Goal: Transaction & Acquisition: Book appointment/travel/reservation

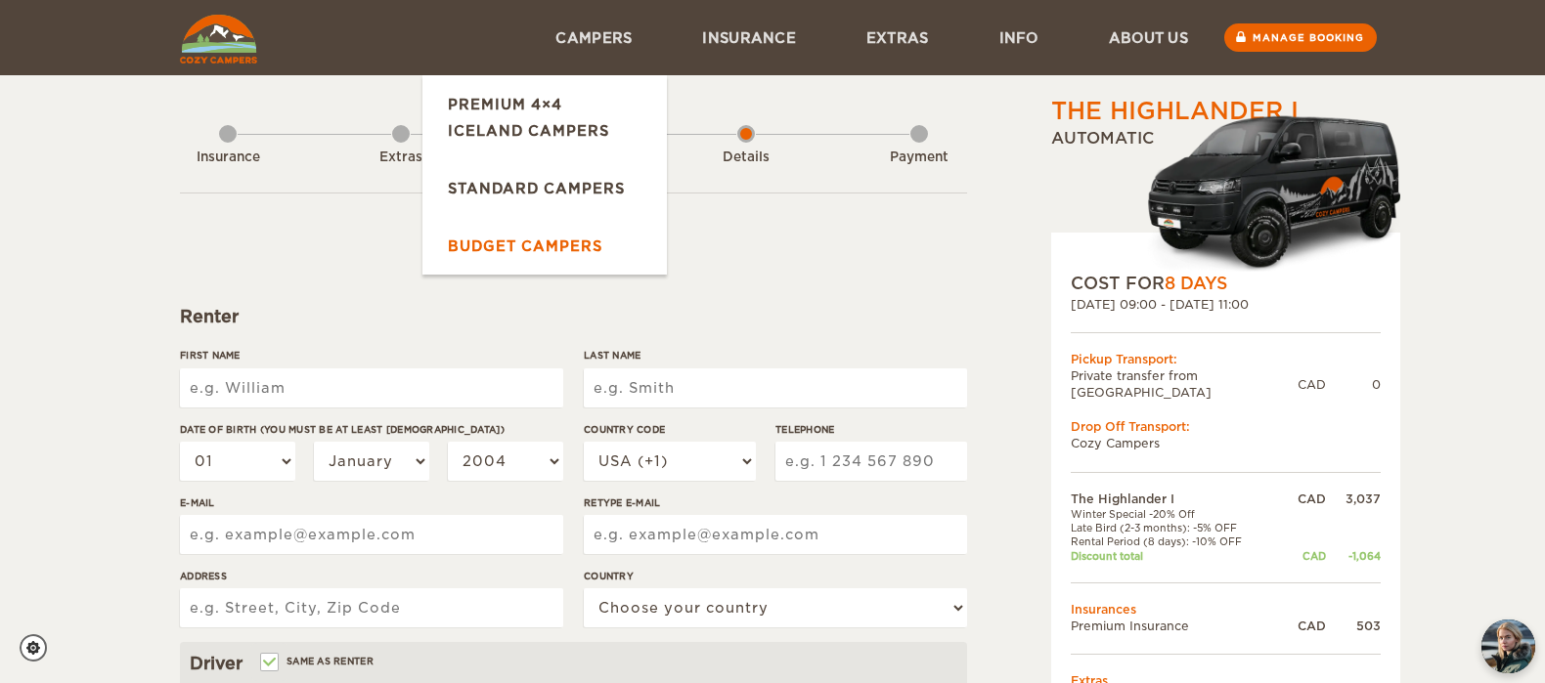
click at [550, 248] on link "Budget Campers" at bounding box center [544, 246] width 244 height 58
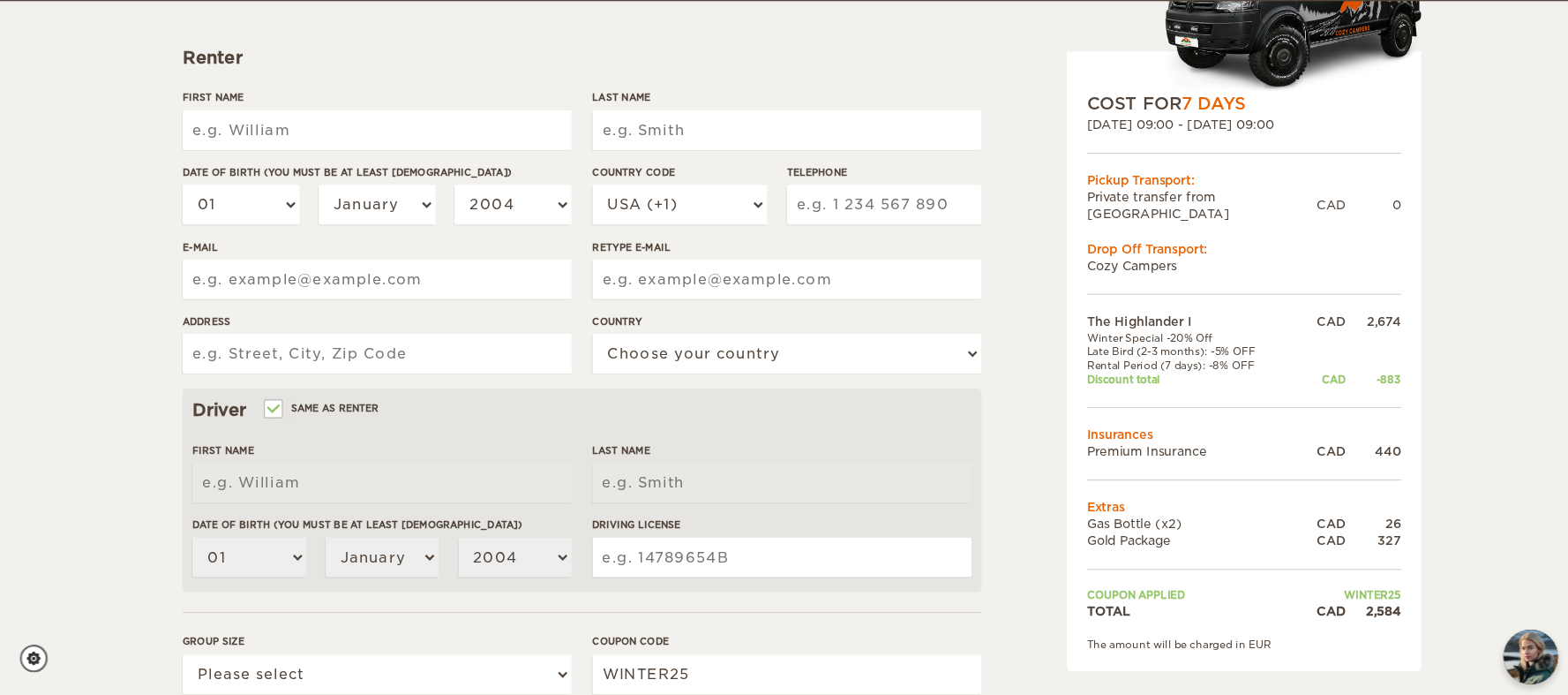
scroll to position [235, 0]
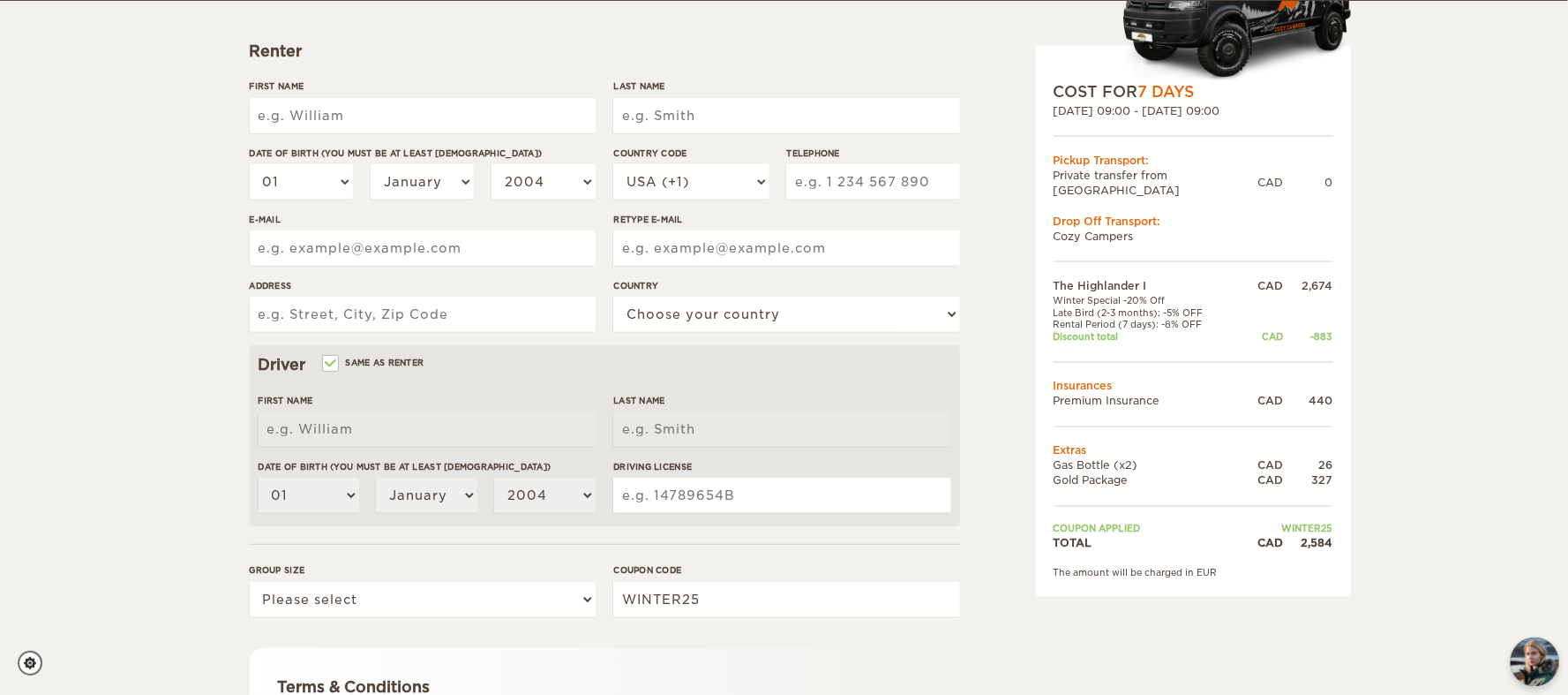
drag, startPoint x: 1231, startPoint y: 5, endPoint x: 998, endPoint y: 237, distance: 328.8
click at [998, 237] on div "The Highlander I Expand Collapse Total 2,584 CAD Automatic 4x4 COST FOR 7 Days …" at bounding box center [1148, 373] width 341 height 1044
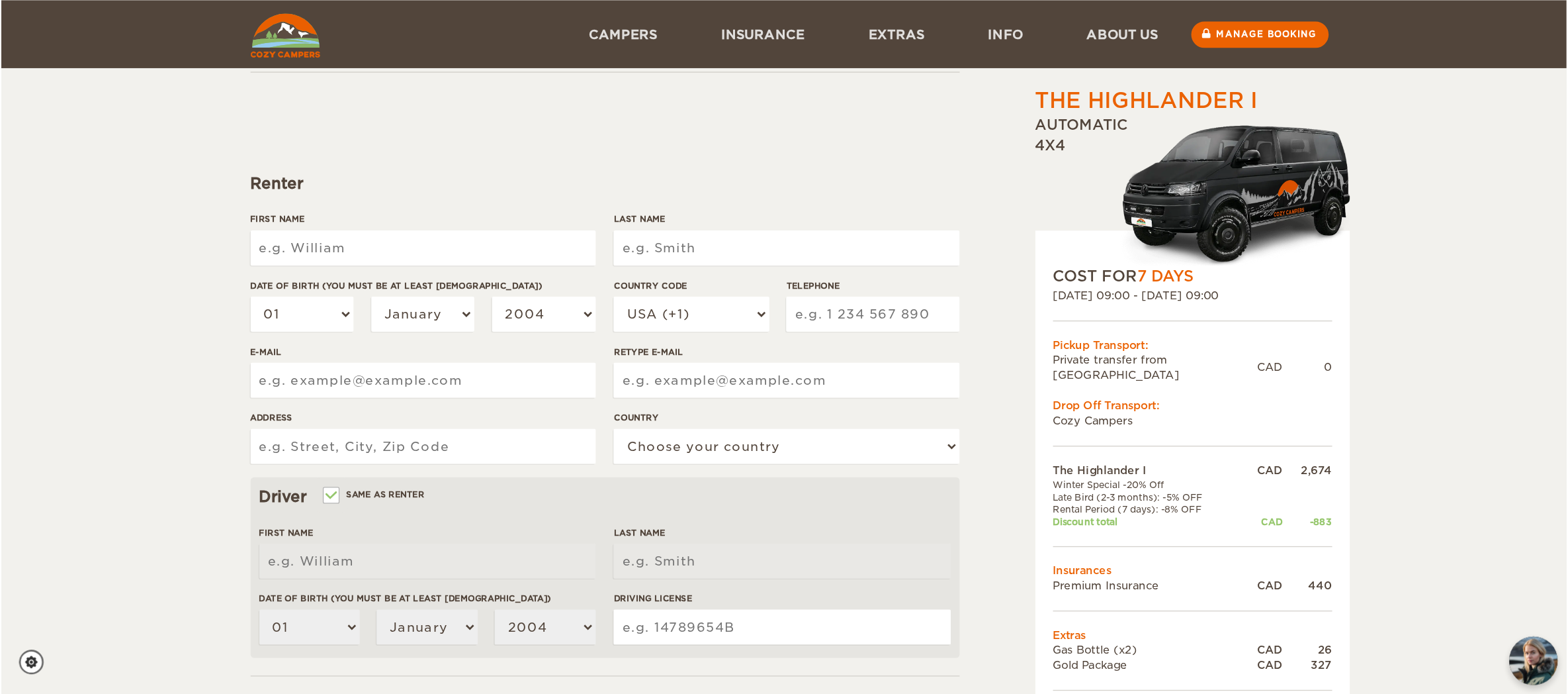
scroll to position [77, 0]
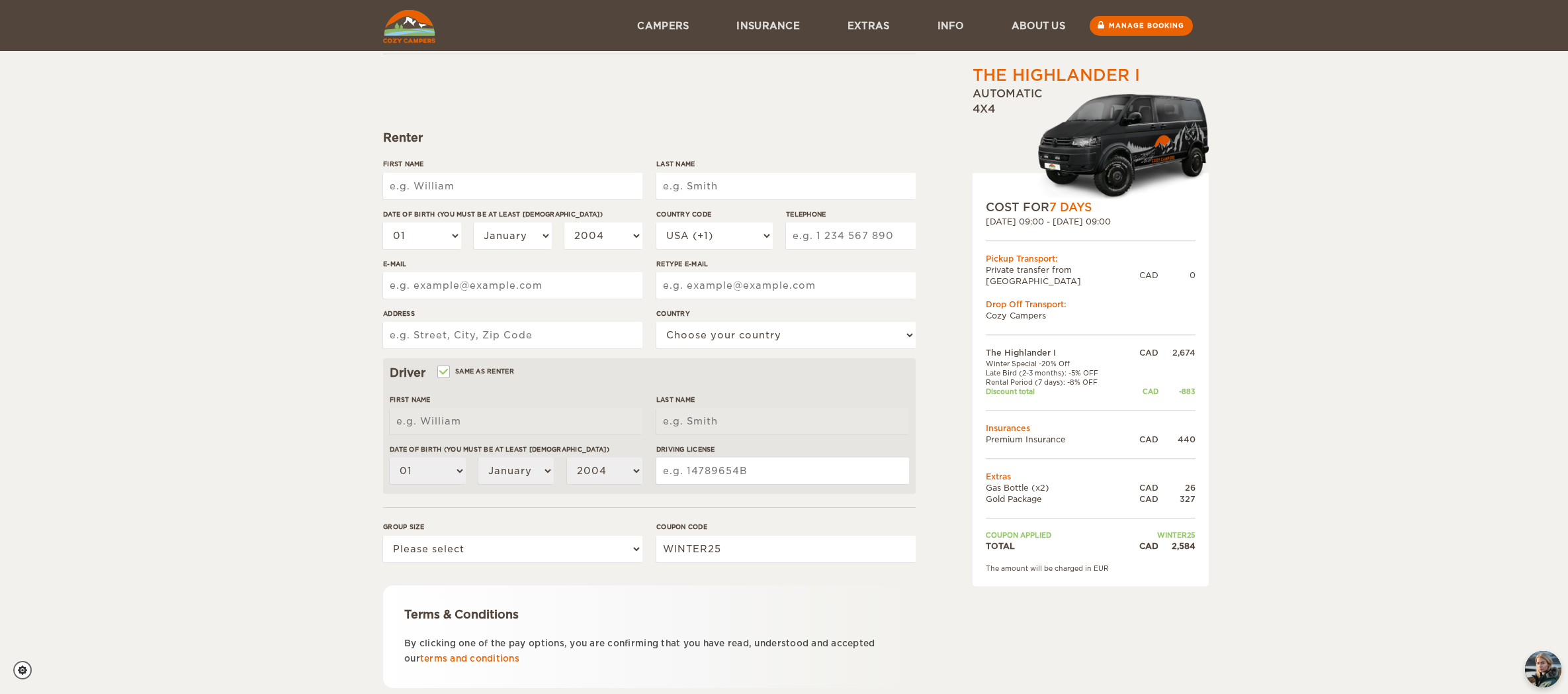
drag, startPoint x: 1171, startPoint y: 1, endPoint x: 1088, endPoint y: 590, distance: 594.8
click at [1045, 462] on div "The Highlander I Expand Collapse Total 2,584 CAD Automatic 4x4 COST FOR 7 Days …" at bounding box center [1057, 378] width 256 height 783
